Goal: Navigation & Orientation: Find specific page/section

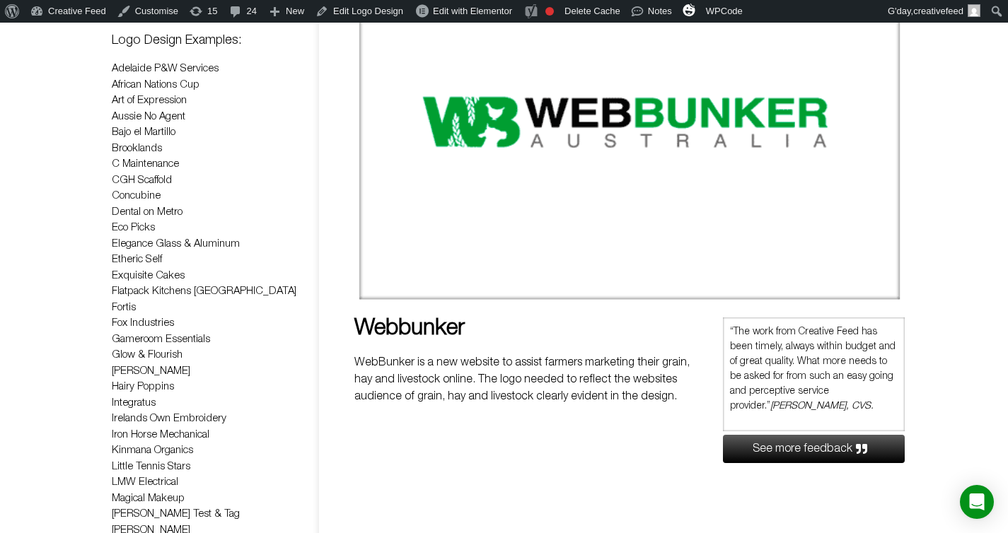
scroll to position [262, 0]
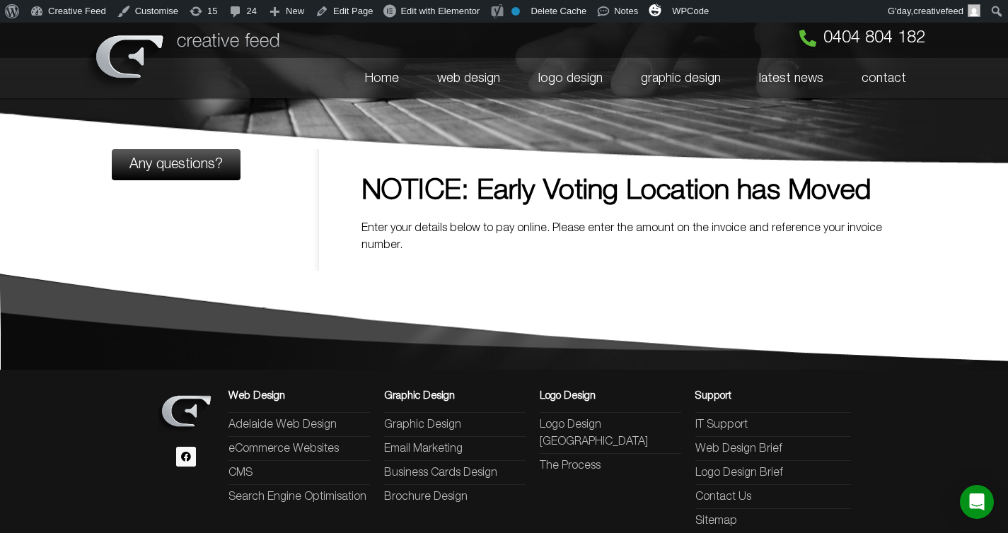
scroll to position [2, 0]
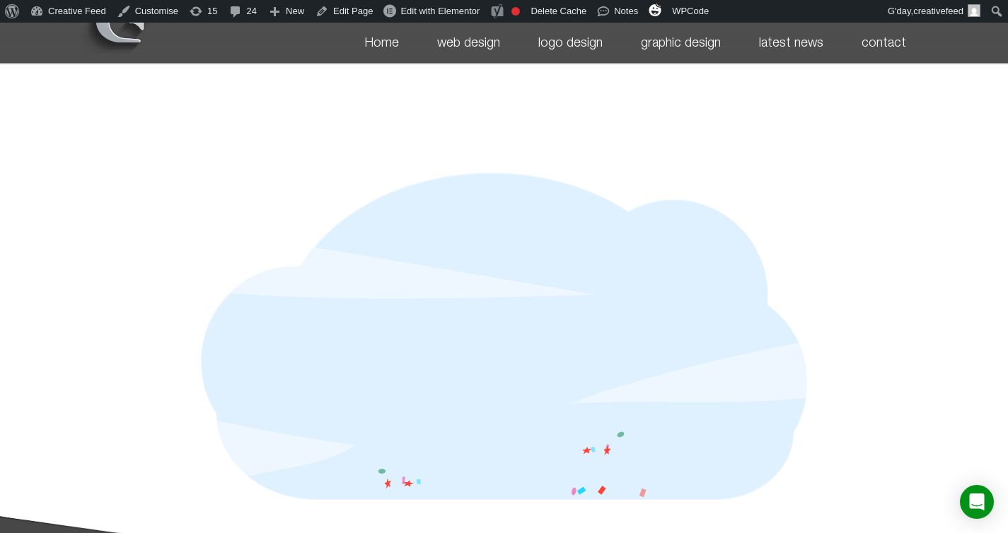
scroll to position [40, 0]
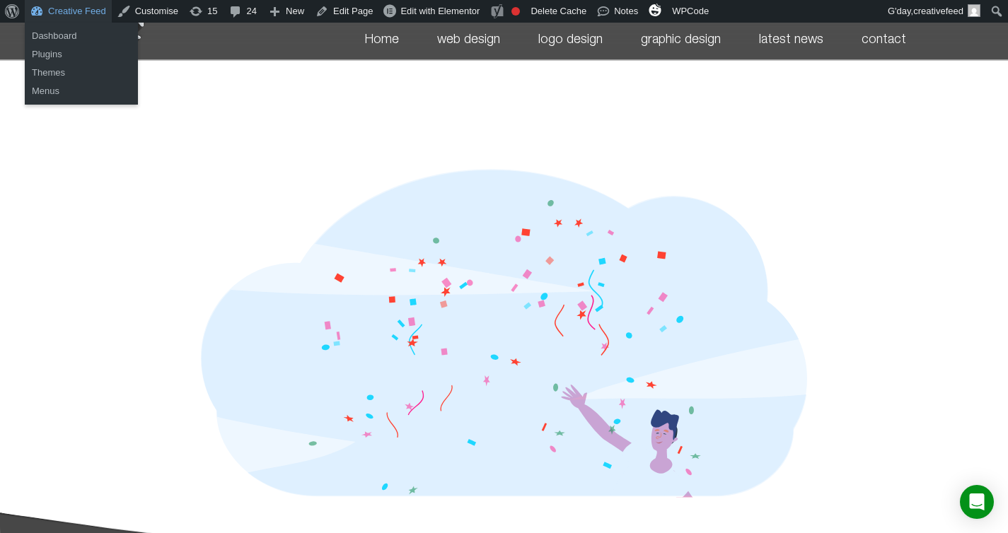
click at [91, 16] on link "Creative Feed" at bounding box center [68, 11] width 87 height 23
